Goal: Check status

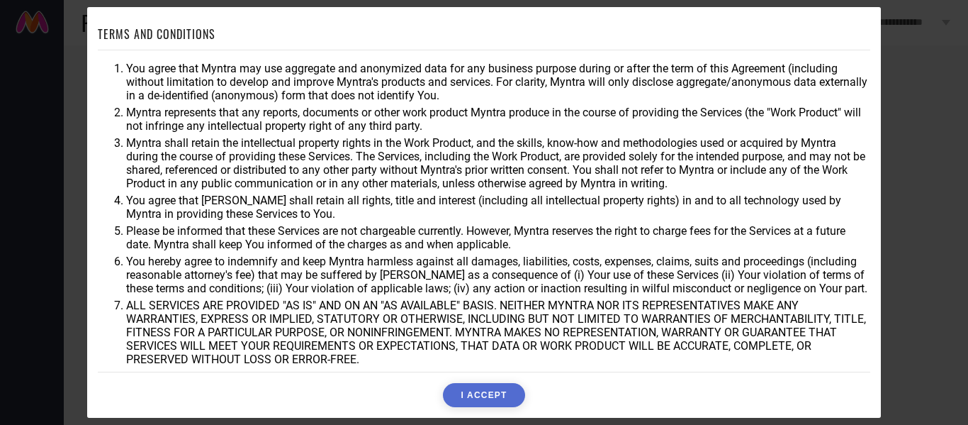
click at [493, 393] on button "I ACCEPT" at bounding box center [484, 395] width 82 height 24
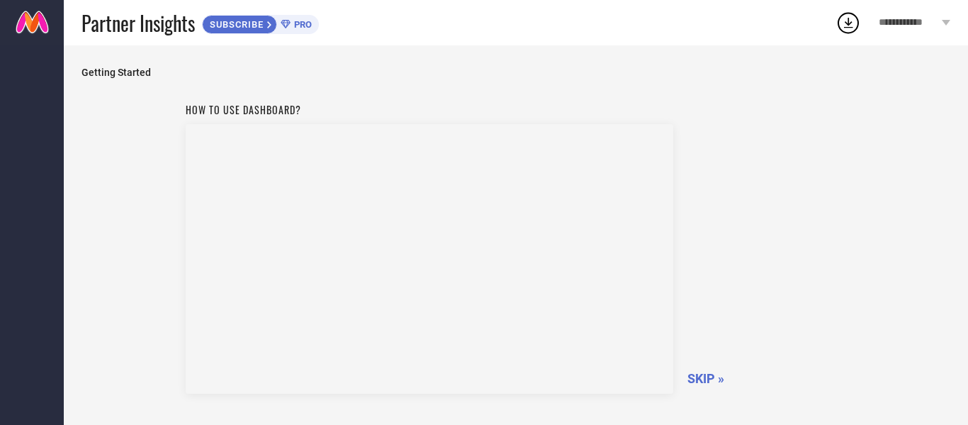
click at [706, 376] on span "SKIP »" at bounding box center [705, 378] width 37 height 15
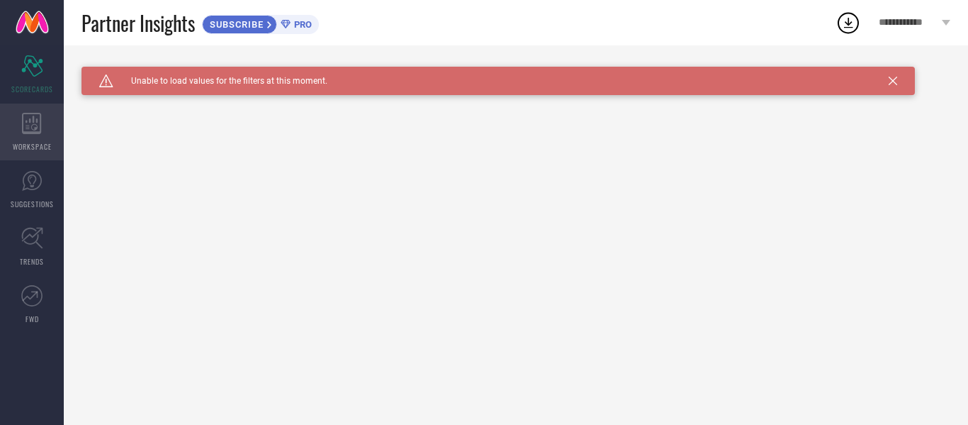
click at [24, 129] on icon at bounding box center [32, 123] width 20 height 21
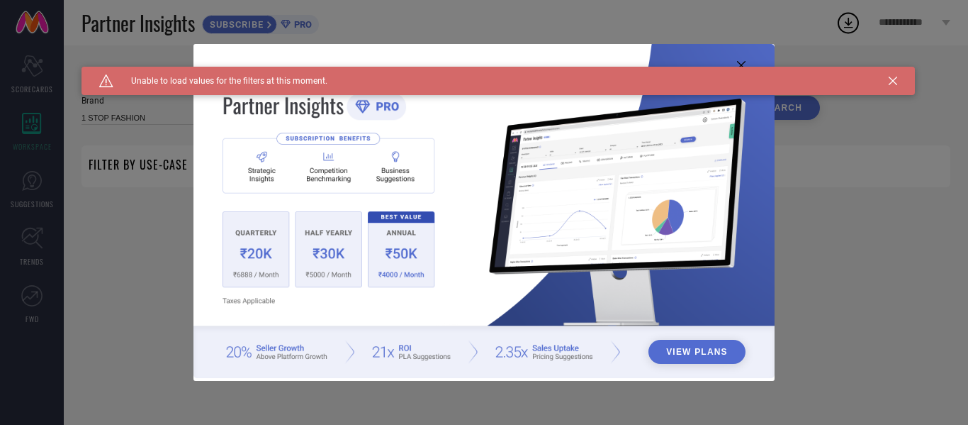
type input "1 STOP FASHION"
type input "All"
